Goal: Task Accomplishment & Management: Manage account settings

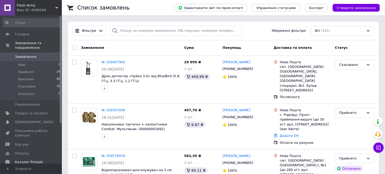
click at [32, 160] on span "Каталог ProSale" at bounding box center [29, 162] width 28 height 5
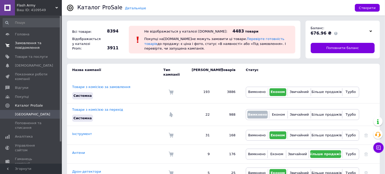
click at [32, 43] on span "Замовлення та повідомлення" at bounding box center [31, 45] width 33 height 9
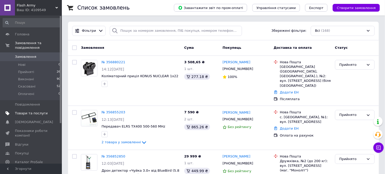
click at [35, 111] on span "Товари та послуги" at bounding box center [31, 113] width 33 height 5
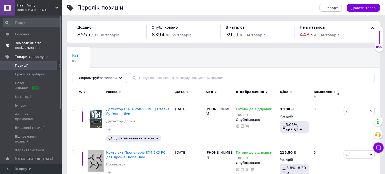
click at [22, 43] on span "Замовлення та повідомлення" at bounding box center [31, 45] width 33 height 9
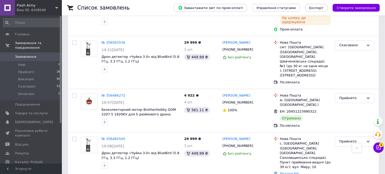
scroll to position [573, 0]
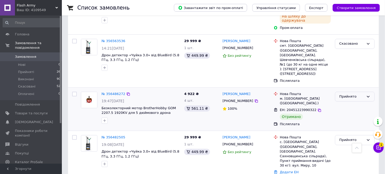
click at [359, 94] on div "Прийнято" at bounding box center [352, 96] width 25 height 5
click at [347, 102] on li "Виконано" at bounding box center [355, 107] width 39 height 10
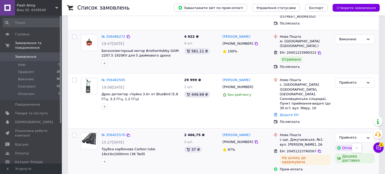
scroll to position [659, 0]
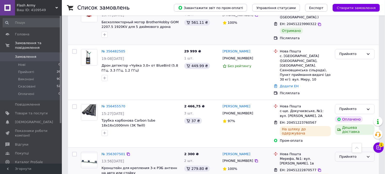
click at [358, 154] on div "Прийнято" at bounding box center [352, 156] width 25 height 5
click at [349, 162] on li "Виконано" at bounding box center [355, 167] width 39 height 10
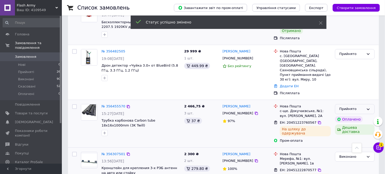
click at [361, 104] on div "Прийнято" at bounding box center [355, 109] width 40 height 10
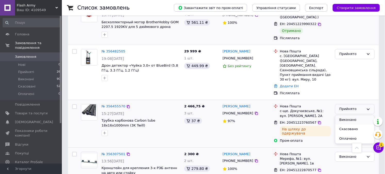
click at [350, 115] on li "Виконано" at bounding box center [355, 120] width 39 height 10
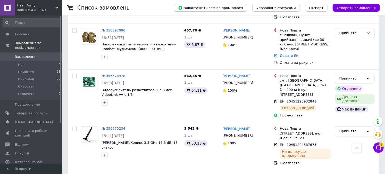
scroll to position [372, 0]
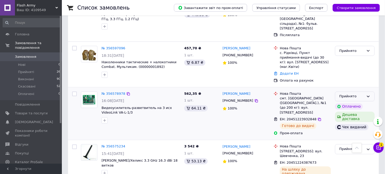
click at [365, 92] on div "Прийнято" at bounding box center [355, 97] width 40 height 10
click at [359, 102] on li "Виконано" at bounding box center [355, 107] width 39 height 10
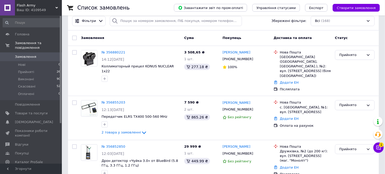
scroll to position [0, 0]
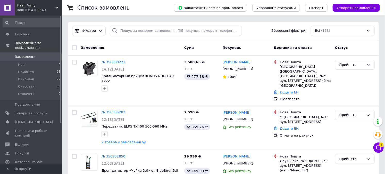
click at [292, 45] on div "Доставка та оплата" at bounding box center [302, 47] width 61 height 9
